Goal: Information Seeking & Learning: Learn about a topic

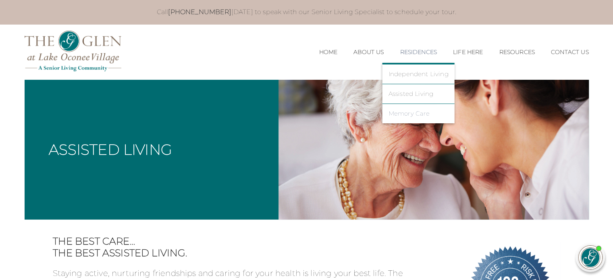
click at [421, 117] on link "Memory Care" at bounding box center [419, 113] width 60 height 7
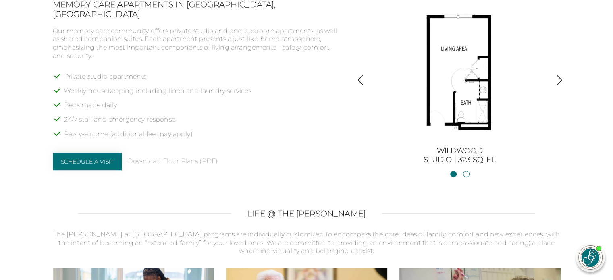
scroll to position [565, 0]
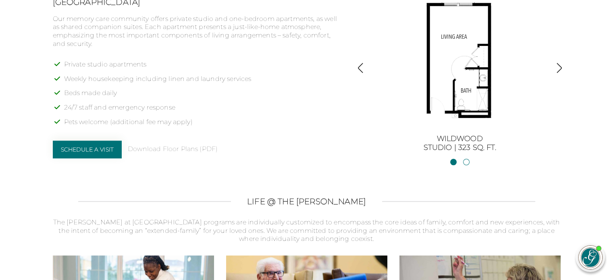
click at [557, 67] on img "button" at bounding box center [559, 68] width 11 height 11
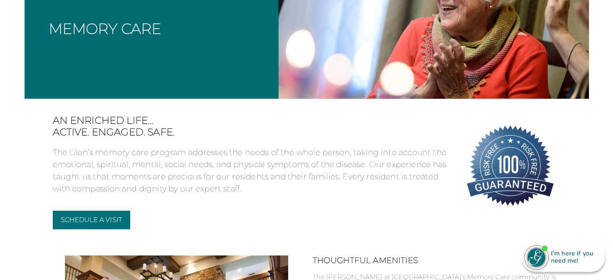
scroll to position [0, 0]
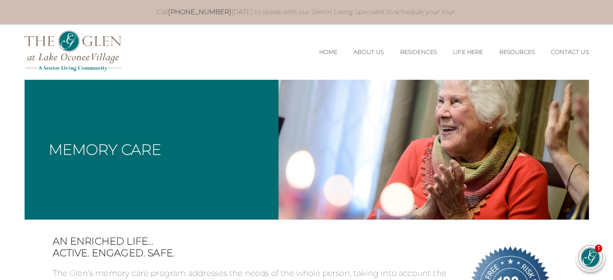
click at [588, 258] on img at bounding box center [590, 257] width 23 height 23
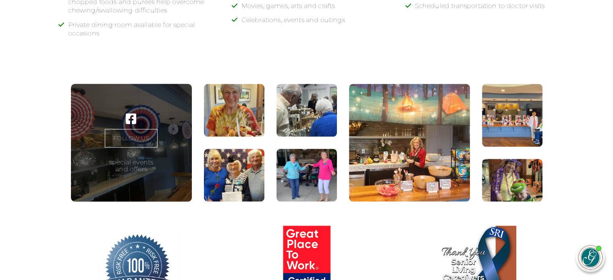
scroll to position [1008, 0]
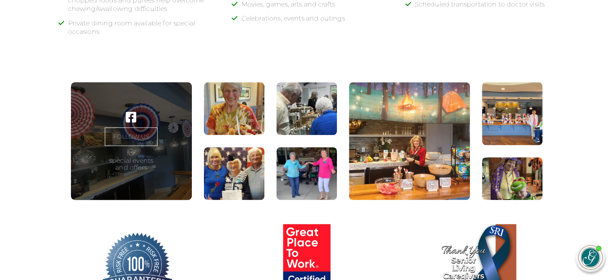
drag, startPoint x: 199, startPoint y: 101, endPoint x: 204, endPoint y: 98, distance: 5.6
click at [204, 98] on div "FOLLOW US for special events and offers" at bounding box center [307, 141] width 508 height 118
click at [246, 102] on figure at bounding box center [234, 108] width 60 height 53
click at [425, 142] on figure at bounding box center [409, 141] width 121 height 118
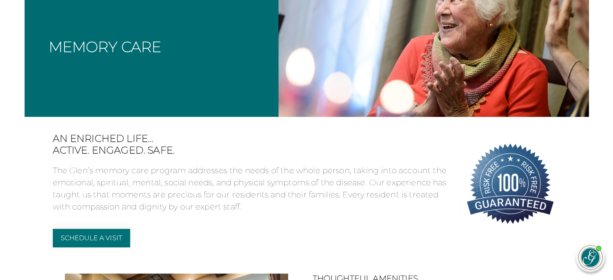
scroll to position [0, 0]
